Goal: Task Accomplishment & Management: Use online tool/utility

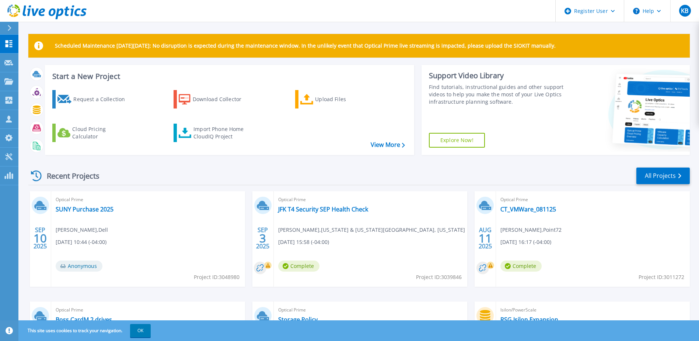
click at [144, 328] on button "OK" at bounding box center [140, 330] width 21 height 13
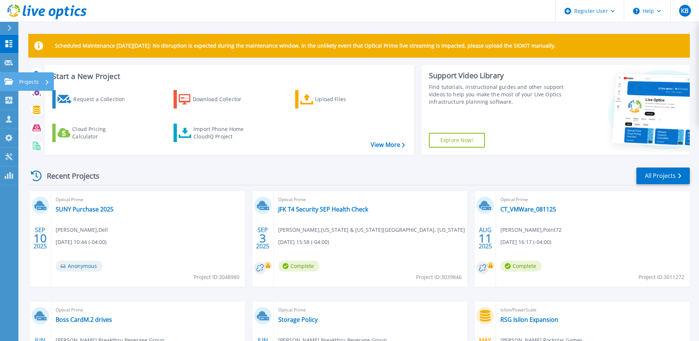
click at [13, 84] on div "Projects" at bounding box center [21, 81] width 34 height 7
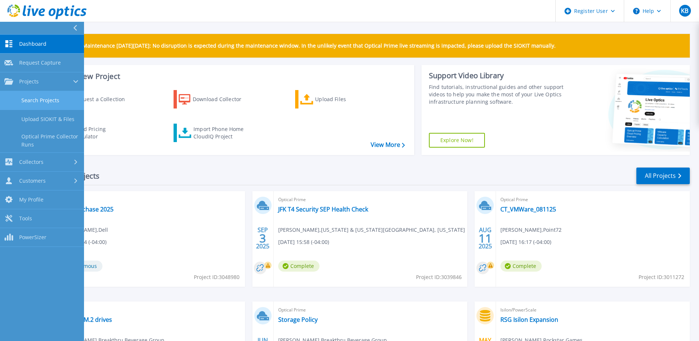
click at [57, 97] on link "Search Projects" at bounding box center [42, 100] width 84 height 19
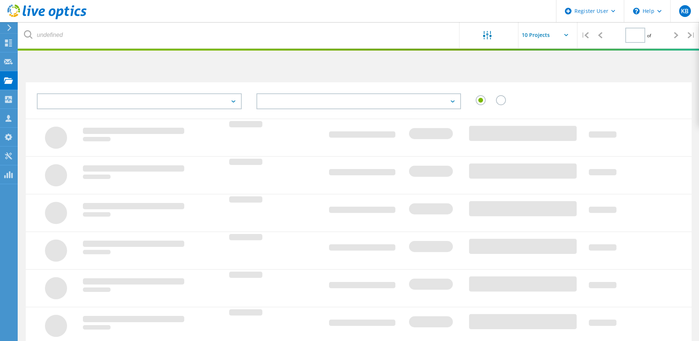
type input "1"
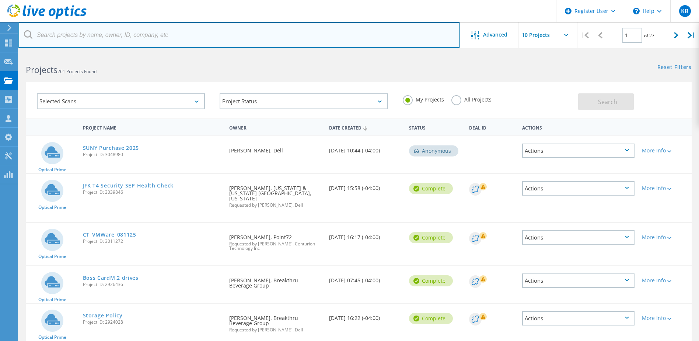
click at [84, 36] on input "text" at bounding box center [238, 35] width 441 height 26
click at [69, 40] on input "text" at bounding box center [238, 35] width 441 height 26
paste input "[PERSON_NAME][EMAIL_ADDRESS][PERSON_NAME][DOMAIN_NAME]"
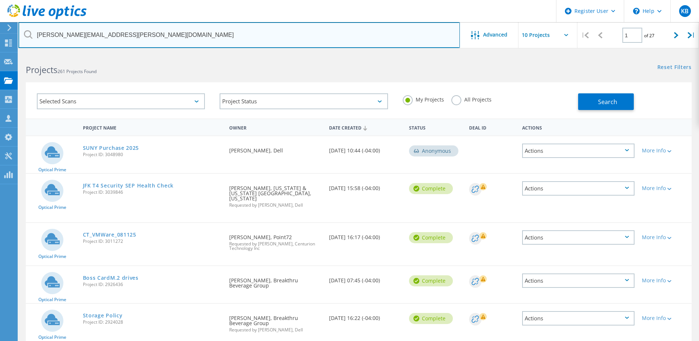
drag, startPoint x: 78, startPoint y: 35, endPoint x: -224, endPoint y: 66, distance: 303.1
click at [0, 66] on html "Register User \n Help Explore Helpful Articles Contact Support KB Dell User [PE…" at bounding box center [349, 299] width 699 height 599
type input "@[DOMAIN_NAME]"
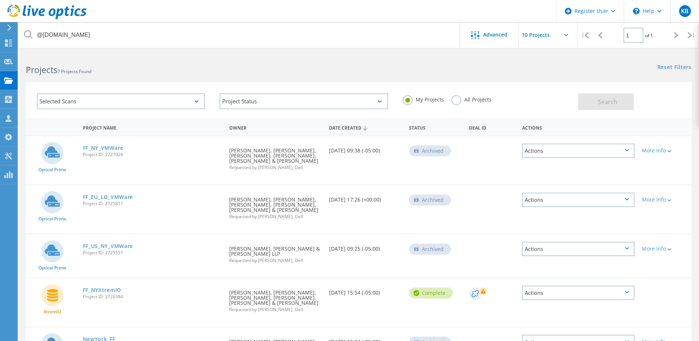
click at [454, 102] on label "All Projects" at bounding box center [471, 98] width 40 height 7
click at [0, 0] on input "All Projects" at bounding box center [0, 0] width 0 height 0
click at [612, 98] on span "Search" at bounding box center [607, 102] width 19 height 8
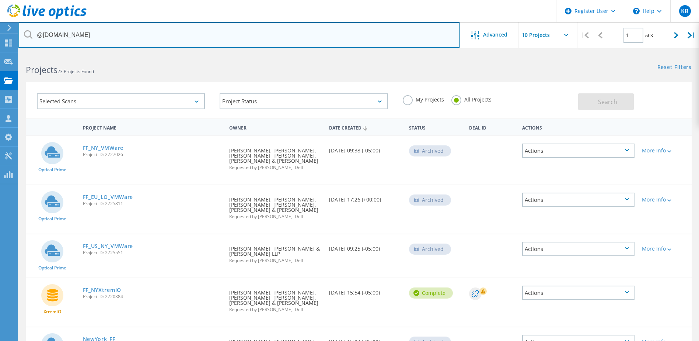
drag, startPoint x: 81, startPoint y: 37, endPoint x: -60, endPoint y: 31, distance: 141.3
click at [0, 31] on html "Register User \n Help Explore Helpful Articles Contact Support KB Dell User [PE…" at bounding box center [349, 321] width 699 height 643
